Goal: Task Accomplishment & Management: Use online tool/utility

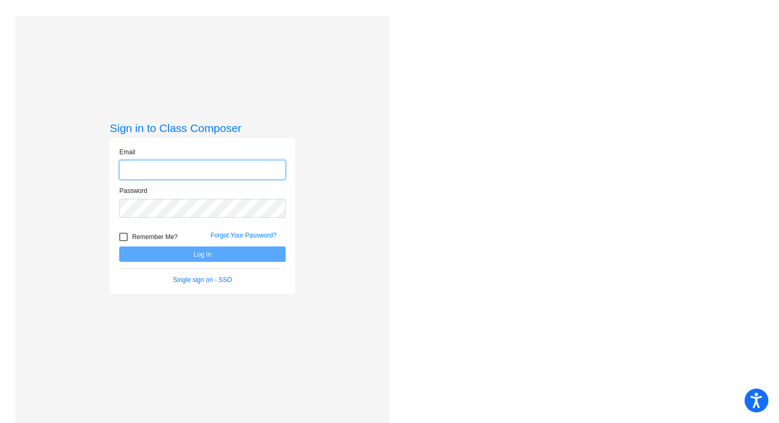
type input "[EMAIL_ADDRESS][DOMAIN_NAME]"
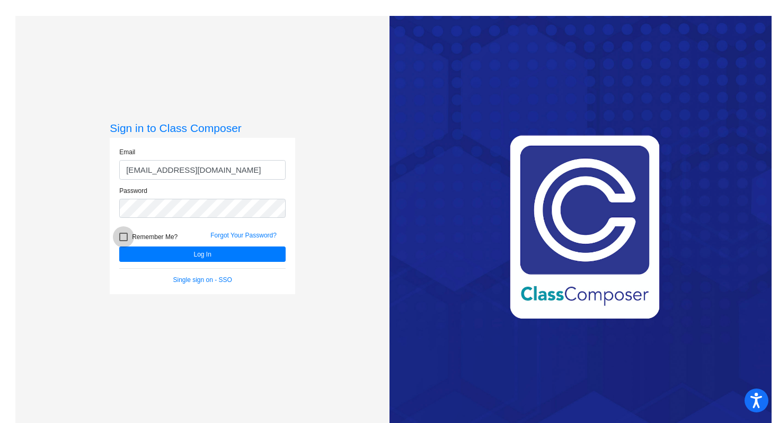
click at [125, 235] on div at bounding box center [123, 237] width 8 height 8
click at [123, 241] on input "Remember Me?" at bounding box center [123, 241] width 1 height 1
checkbox input "true"
click at [179, 257] on button "Log In" at bounding box center [202, 253] width 166 height 15
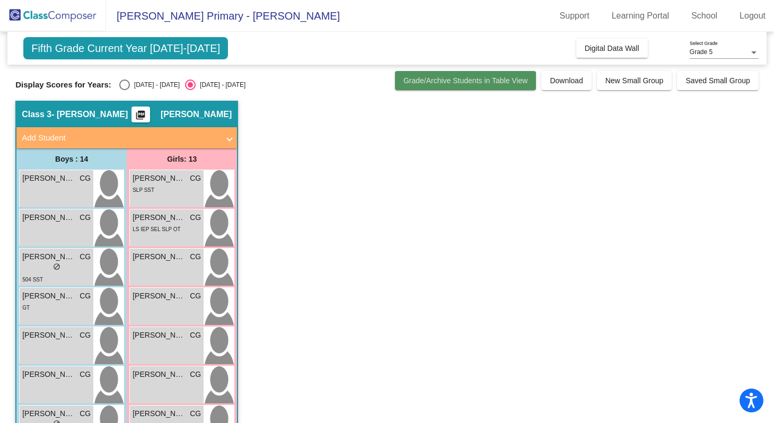
click at [503, 80] on span "Grade/Archive Students in Table View" at bounding box center [465, 80] width 125 height 8
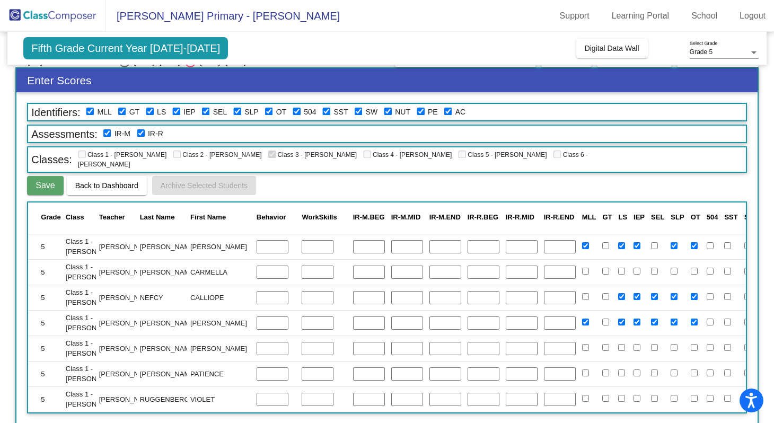
scroll to position [22, 0]
